Goal: Task Accomplishment & Management: Manage account settings

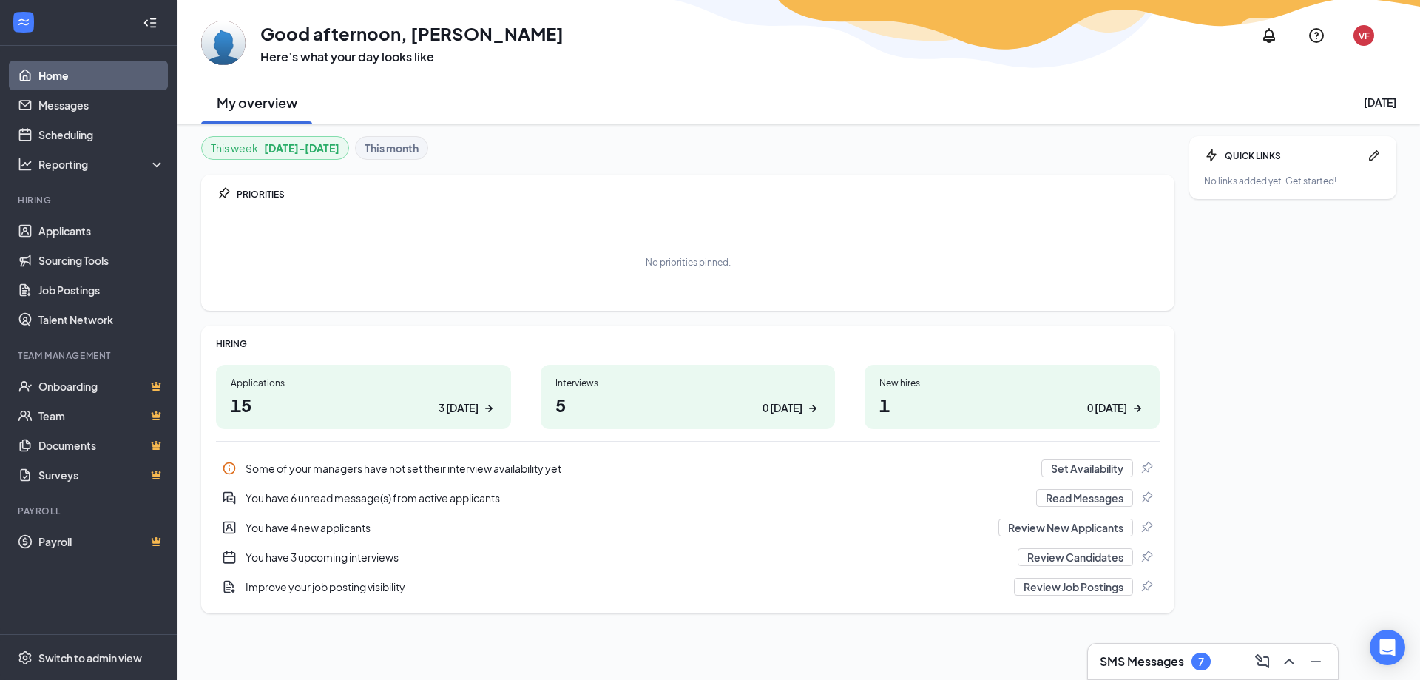
click at [315, 409] on h1 "15 3 [DATE]" at bounding box center [364, 404] width 266 height 25
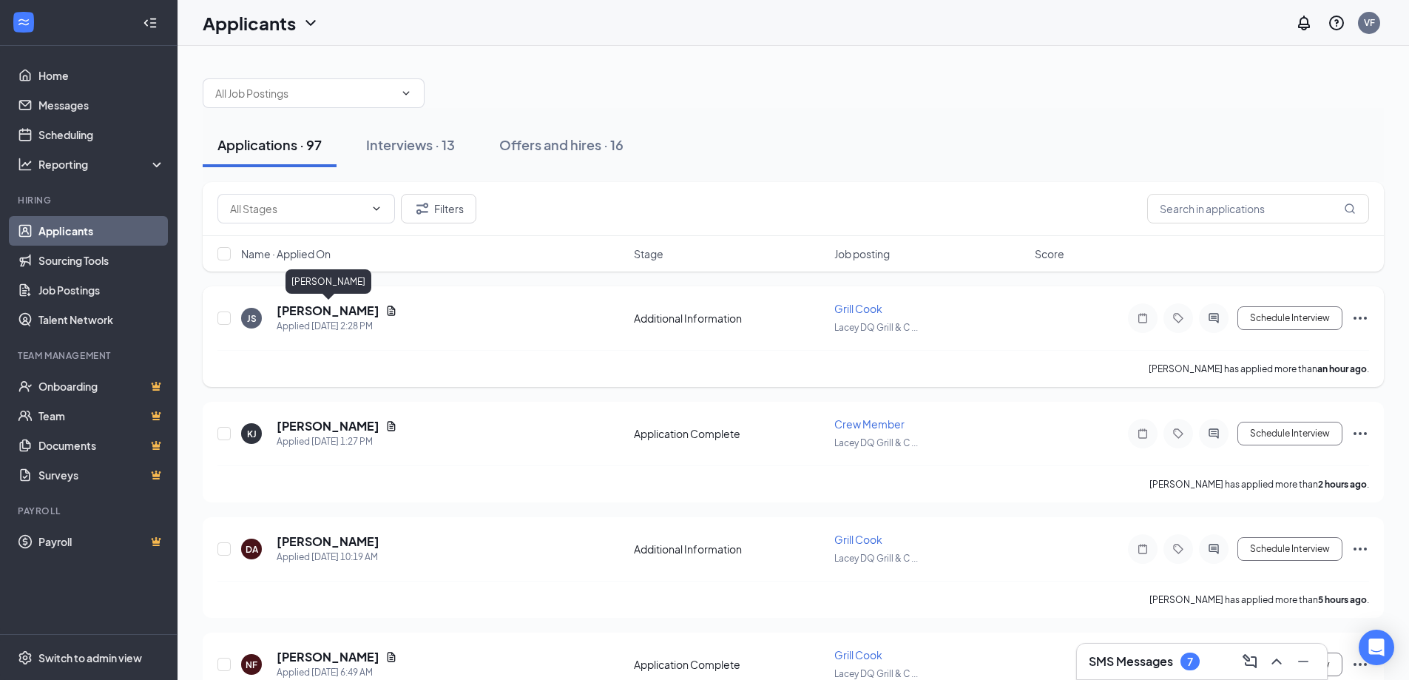
click at [331, 314] on h5 "[PERSON_NAME]" at bounding box center [328, 311] width 103 height 16
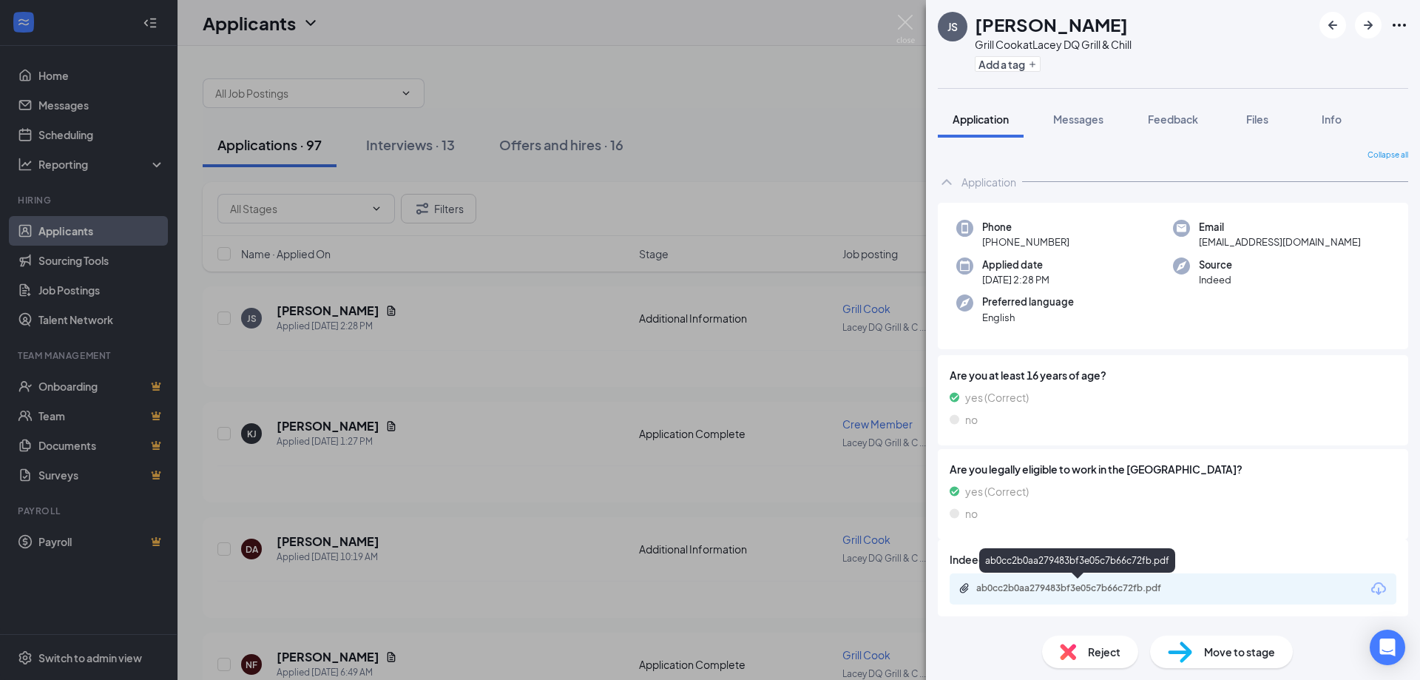
click at [1092, 587] on div "ab0cc2b0aa279483bf3e05c7b66c72fb.pdf" at bounding box center [1080, 588] width 207 height 12
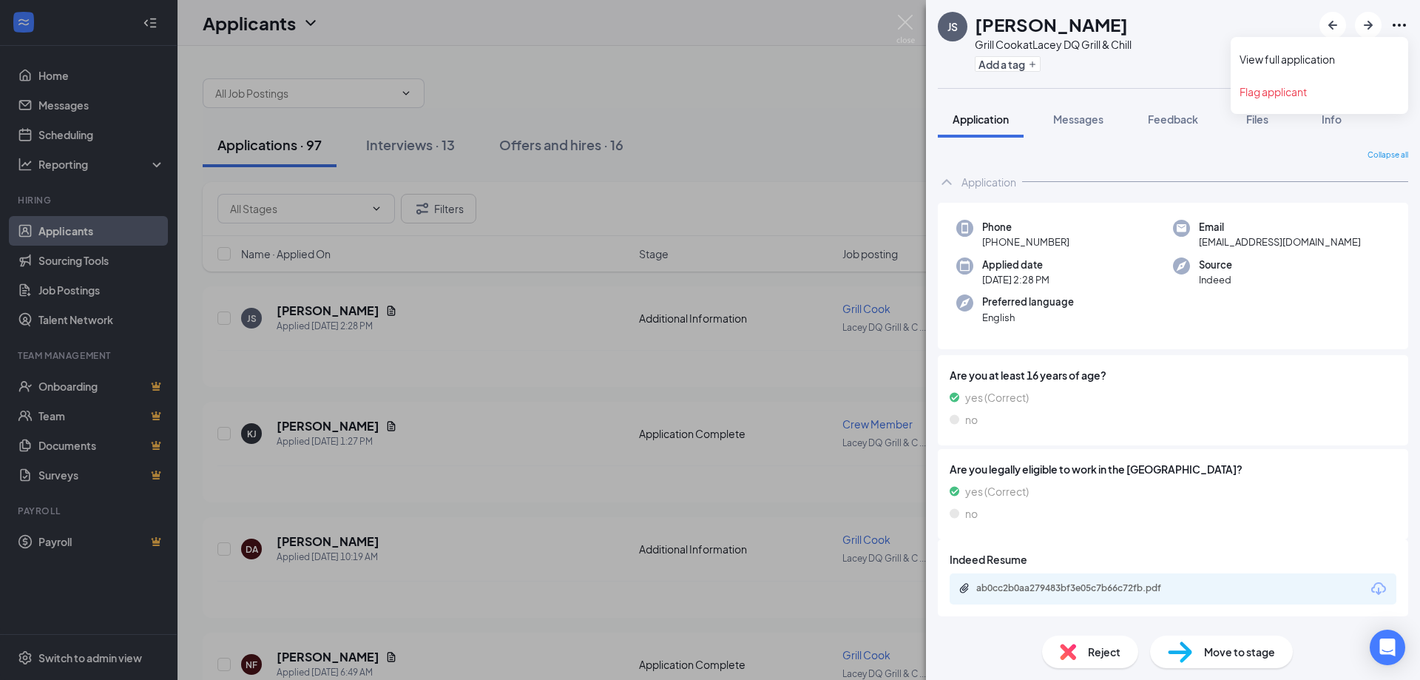
click at [1398, 23] on icon "Ellipses" at bounding box center [1400, 25] width 18 height 18
click at [900, 20] on img at bounding box center [906, 29] width 18 height 29
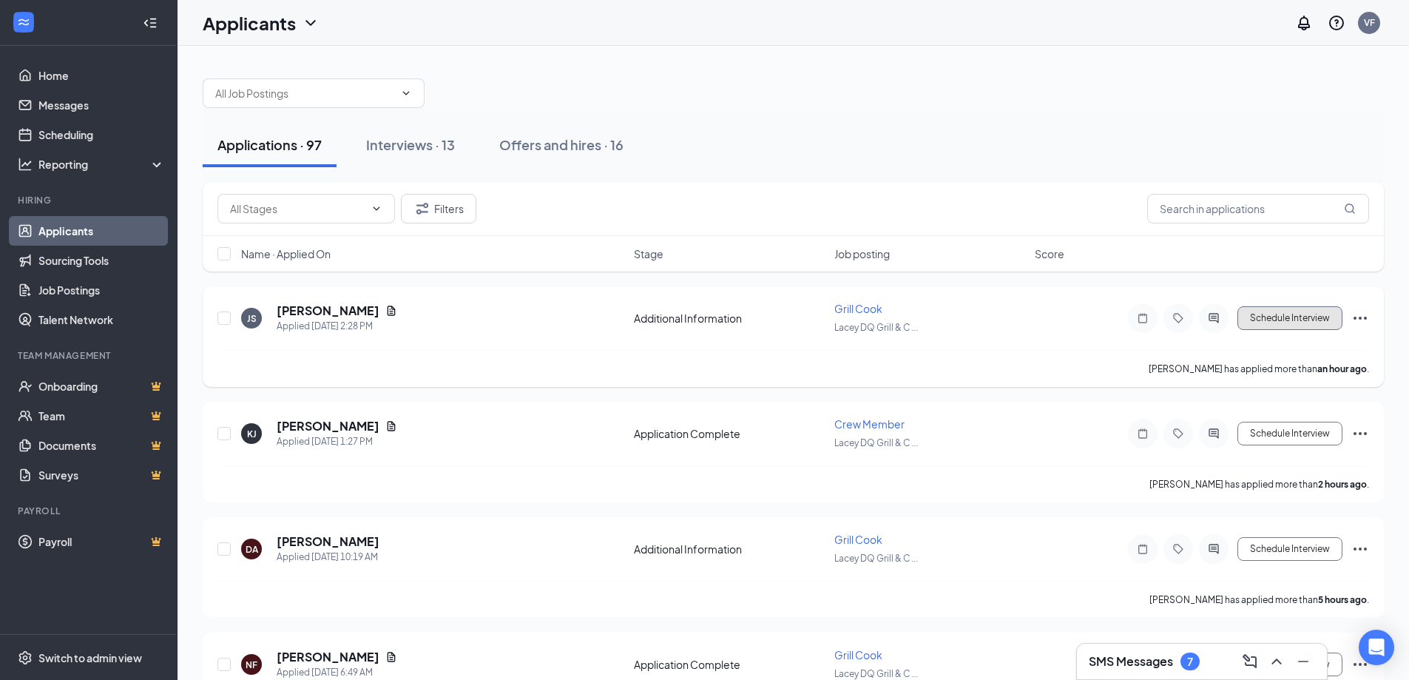
click at [1305, 323] on button "Schedule Interview" at bounding box center [1290, 318] width 105 height 24
type input "Application Complete (next stage)"
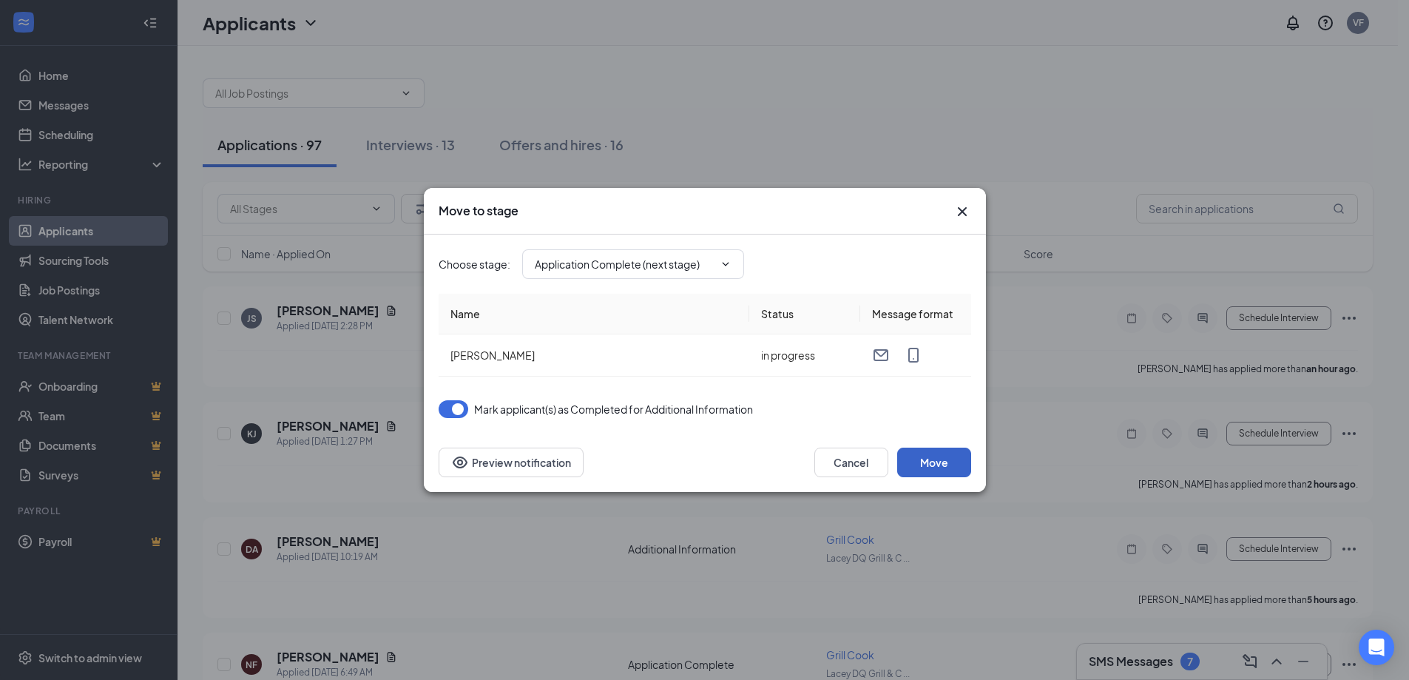
click at [931, 472] on button "Move" at bounding box center [934, 463] width 74 height 30
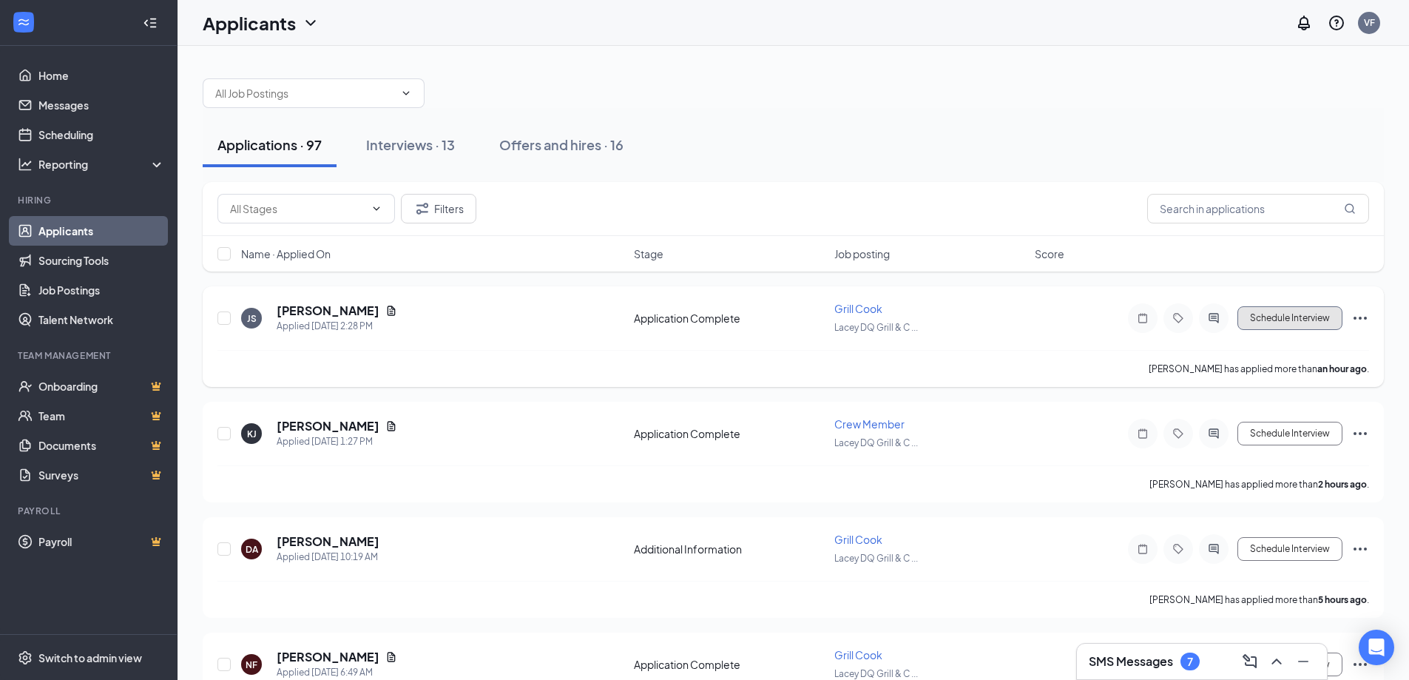
click at [1297, 320] on button "Schedule Interview" at bounding box center [1290, 318] width 105 height 24
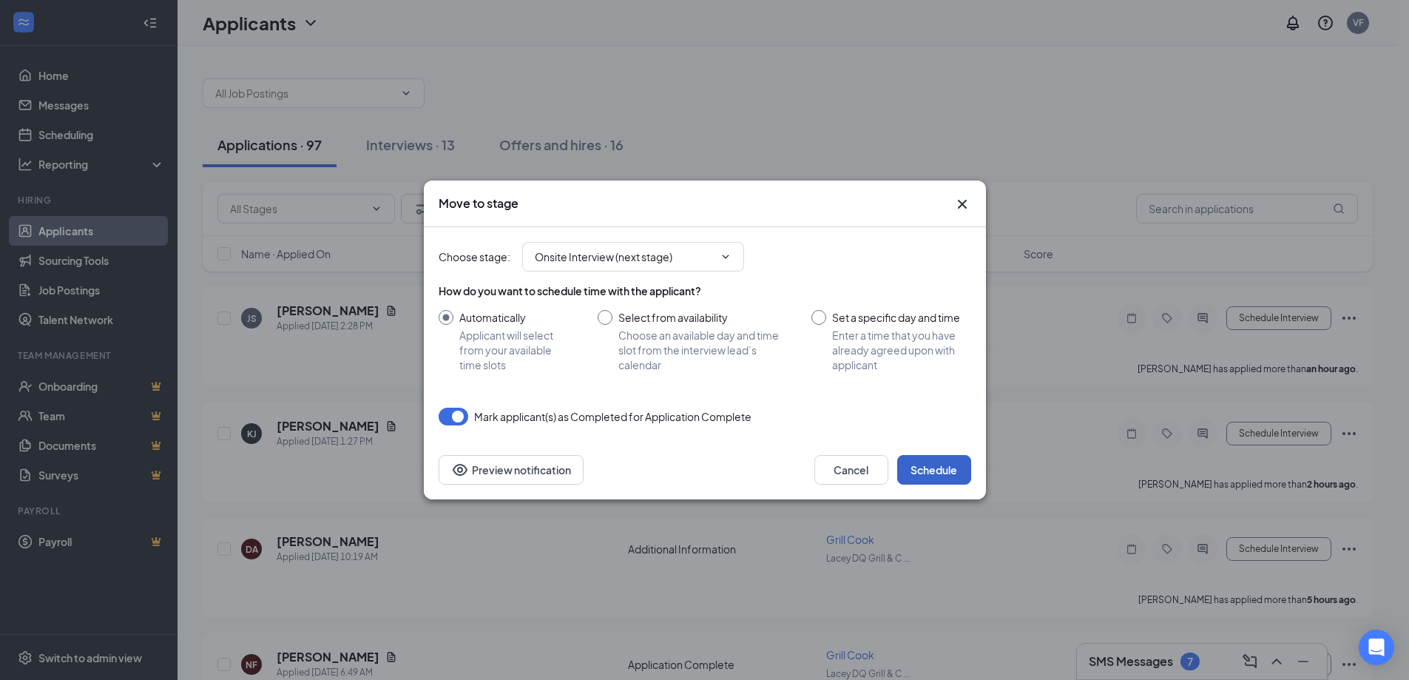
click at [912, 465] on button "Schedule" at bounding box center [934, 470] width 74 height 30
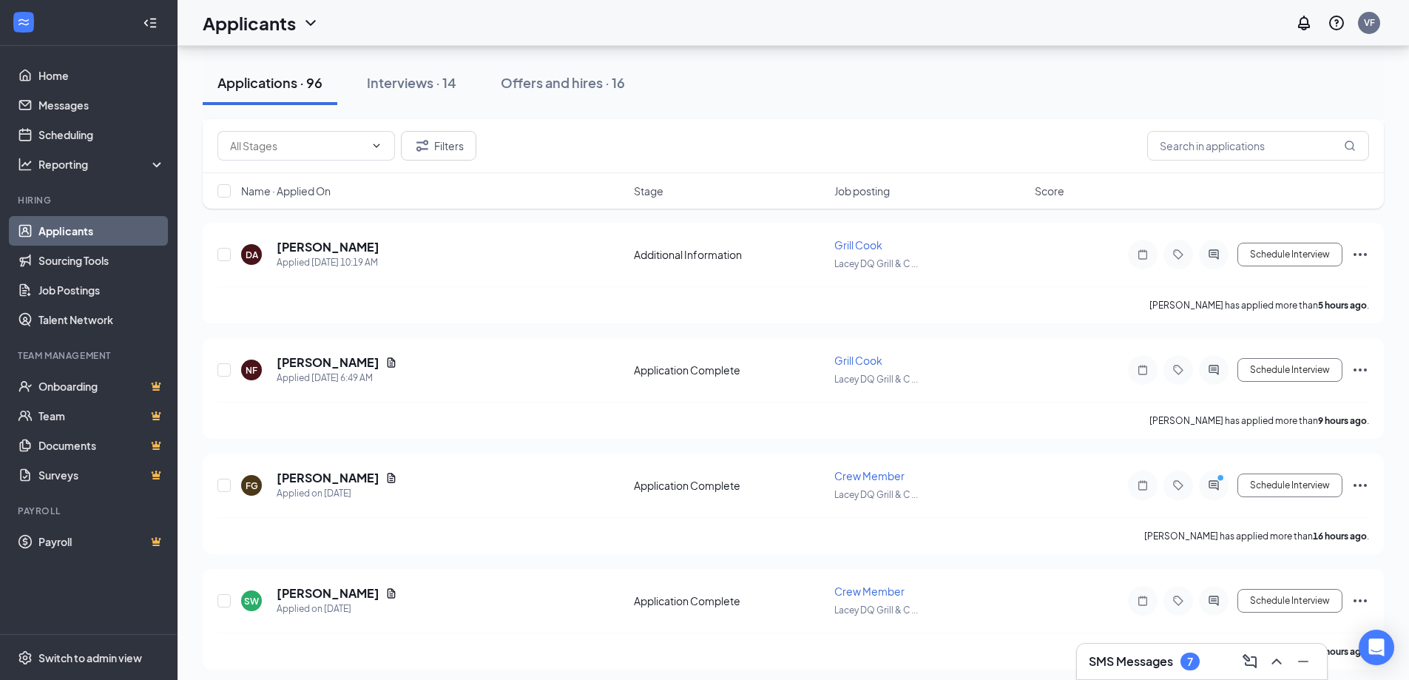
scroll to position [296, 0]
drag, startPoint x: 994, startPoint y: 572, endPoint x: 923, endPoint y: 88, distance: 489.1
click at [923, 88] on div "Applications · 96 Interviews · 14 Offers and hires · 16" at bounding box center [793, 83] width 1181 height 44
